Goal: Register for event/course

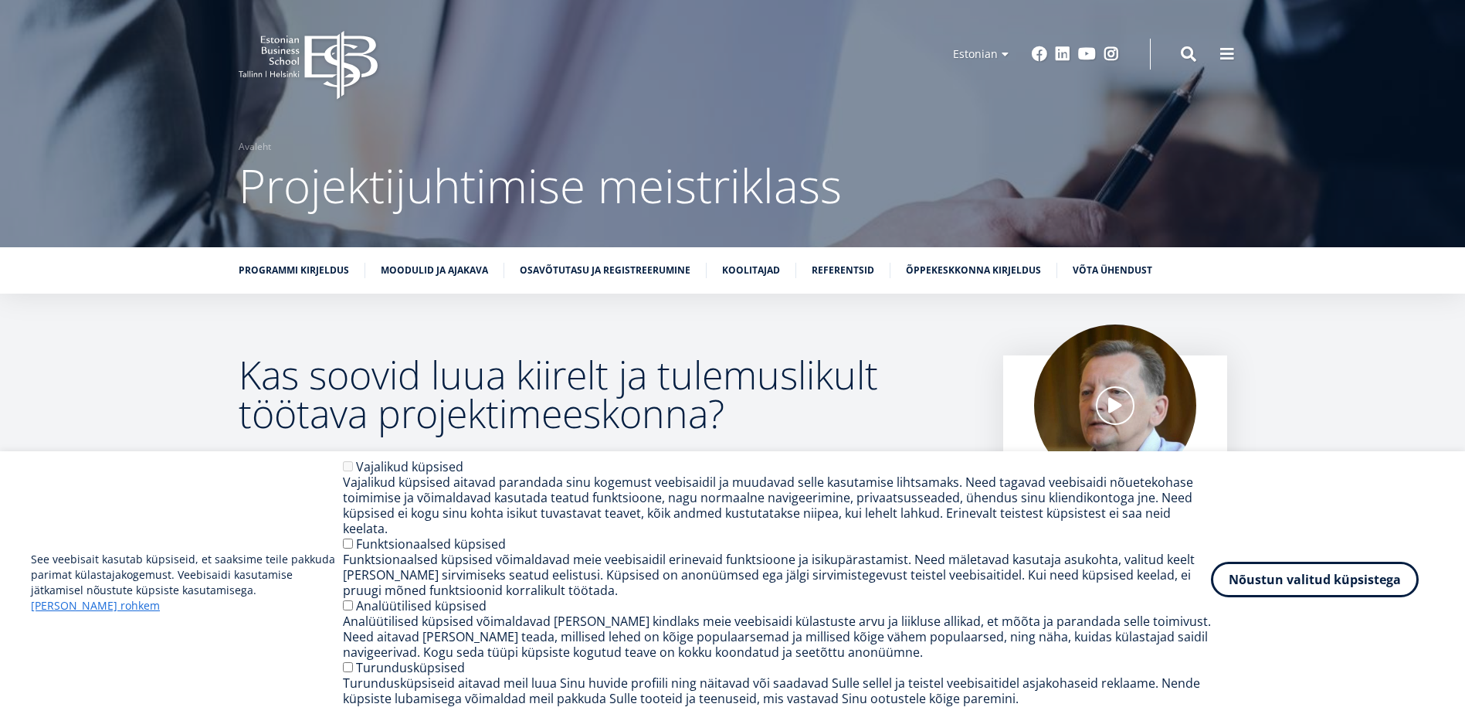
click at [1286, 597] on button "Nõustun valitud küpsistega" at bounding box center [1315, 580] width 208 height 36
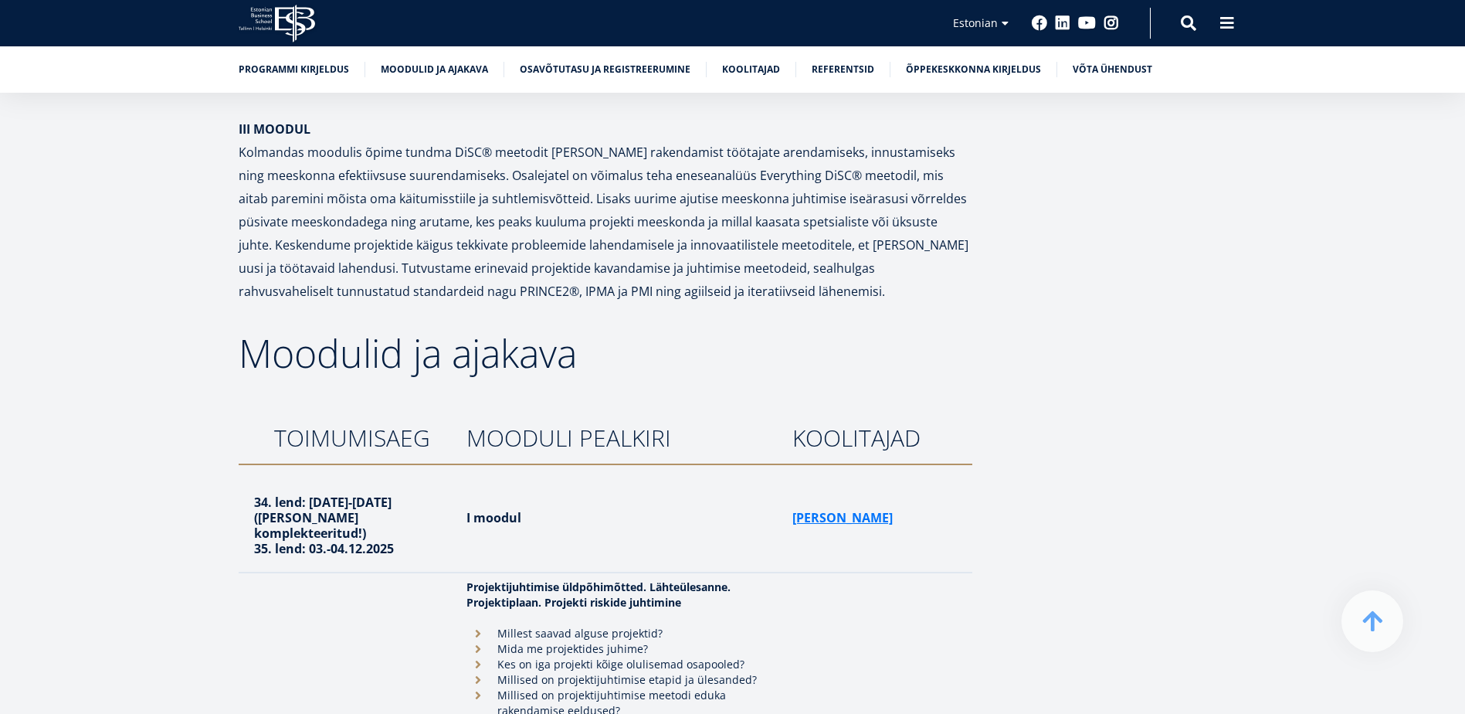
scroll to position [2335, 0]
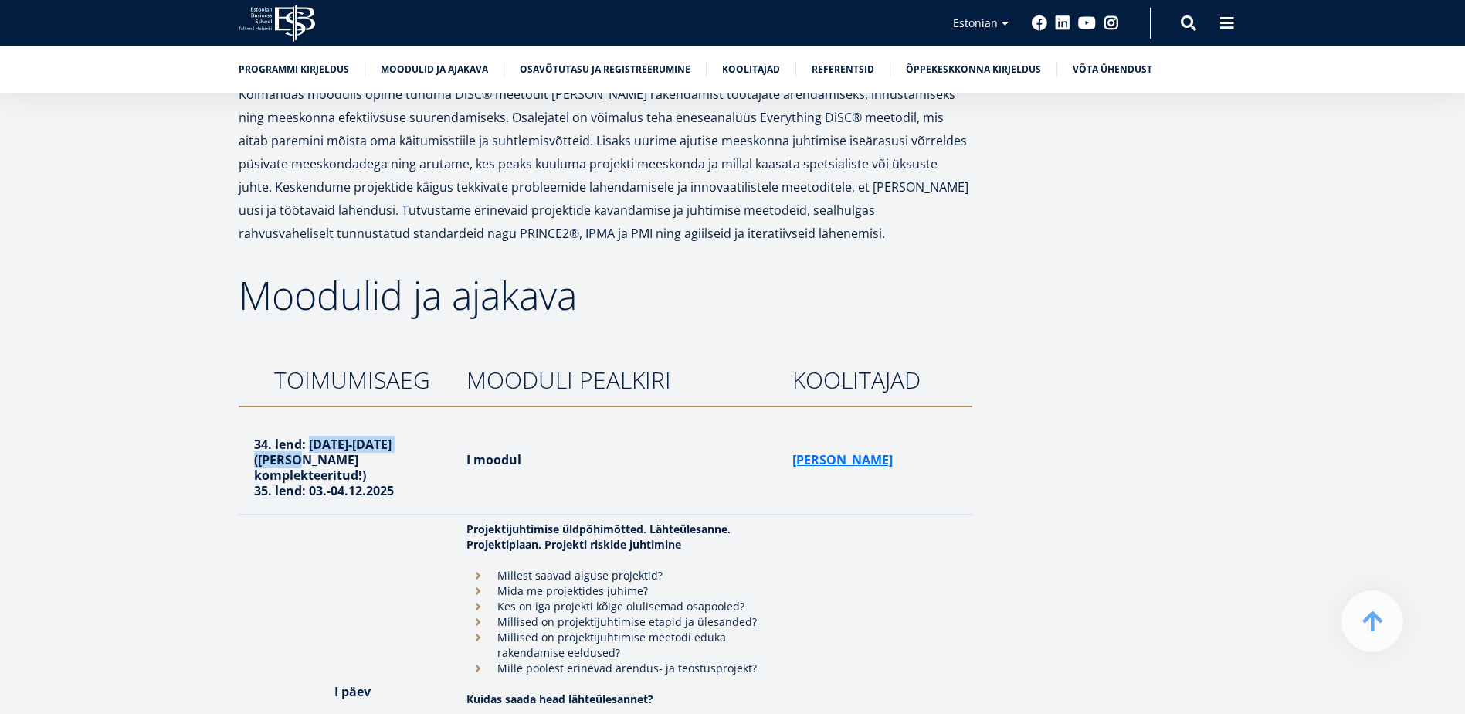
drag, startPoint x: 309, startPoint y: 373, endPoint x: 437, endPoint y: 374, distance: 128.2
click at [392, 436] on strong "34. lend: [DATE]-[DATE] ([PERSON_NAME] komplekteeritud!)" at bounding box center [322, 460] width 137 height 48
drag, startPoint x: 311, startPoint y: 409, endPoint x: 342, endPoint y: 412, distance: 31.1
click at [342, 482] on strong "35. lend: 03.-04.12.2025" at bounding box center [324, 490] width 140 height 17
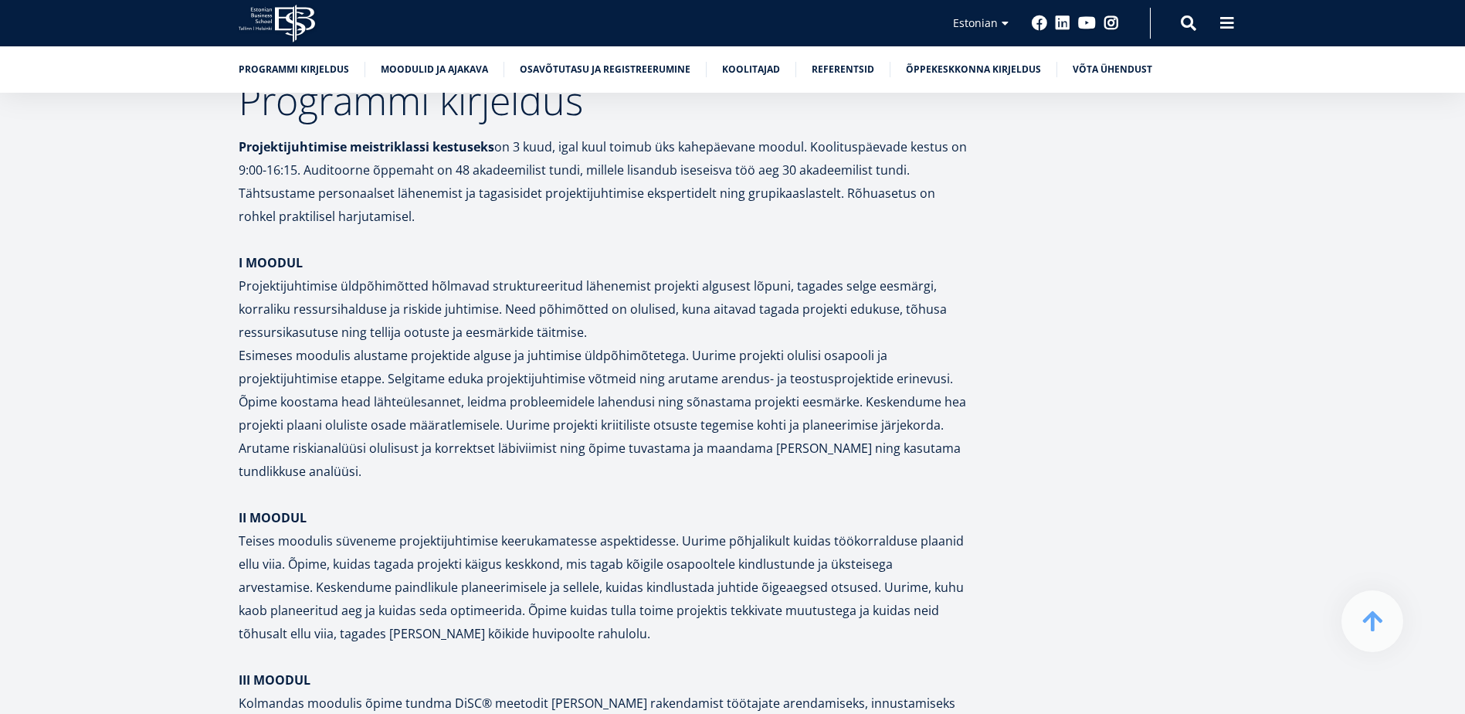
scroll to position [1692, 0]
